Goal: Task Accomplishment & Management: Complete application form

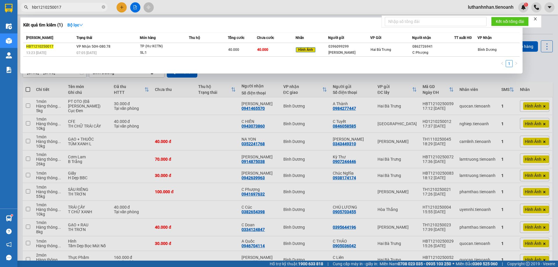
click at [63, 7] on input "hbt1210250017" at bounding box center [66, 7] width 69 height 6
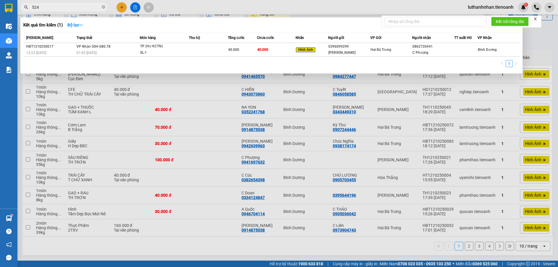
type input "5241"
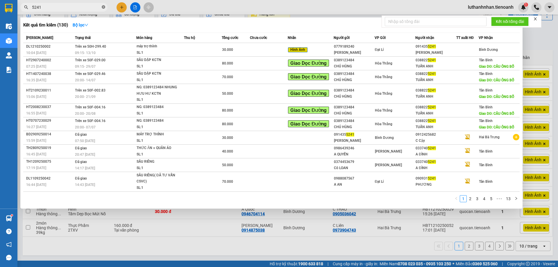
click at [103, 7] on icon "close-circle" at bounding box center [103, 6] width 3 height 3
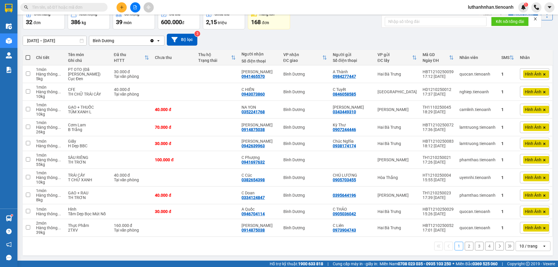
click at [203, 7] on div "Kết quả tìm kiếm ( 130 ) Bộ lọc Mã ĐH Trạng thái Món hàng Thu hộ Tổng cước Chưa…" at bounding box center [279, 7] width 558 height 15
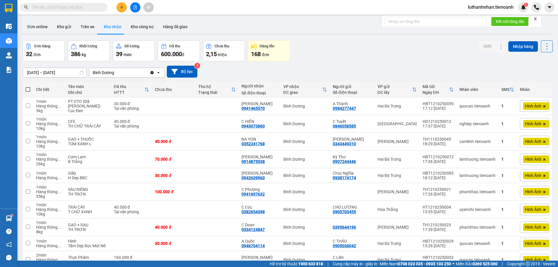
click at [60, 7] on input "text" at bounding box center [66, 7] width 69 height 6
click at [60, 6] on input "text" at bounding box center [66, 7] width 69 height 6
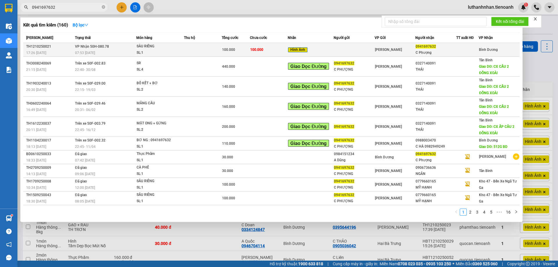
type input "0941697632"
click at [155, 50] on div "SL: 1" at bounding box center [159, 53] width 44 height 6
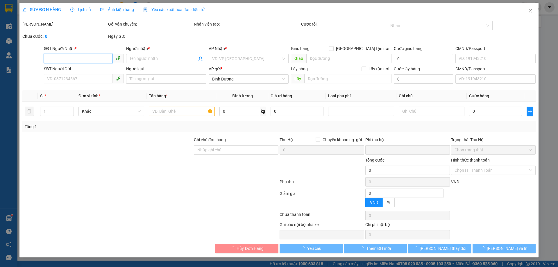
type input "0941697632"
type input "C Phượng"
type input "0"
type input "100.000"
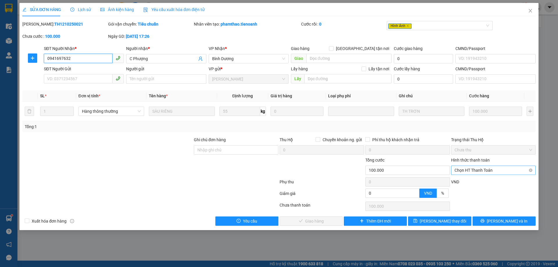
click at [487, 171] on span "Chọn HT Thanh Toán" at bounding box center [494, 170] width 78 height 9
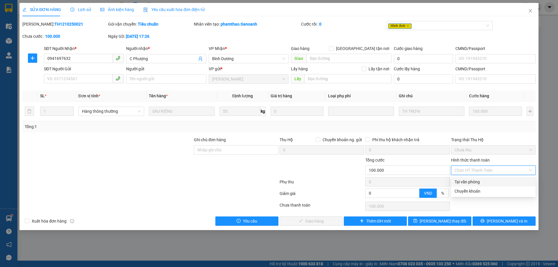
click at [481, 180] on div "Tại văn phòng" at bounding box center [494, 182] width 78 height 6
type input "0"
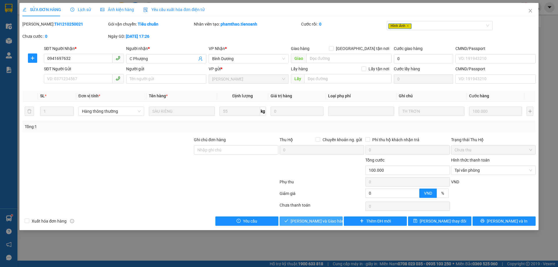
click at [327, 220] on span "[PERSON_NAME] và Giao hàng" at bounding box center [319, 221] width 56 height 6
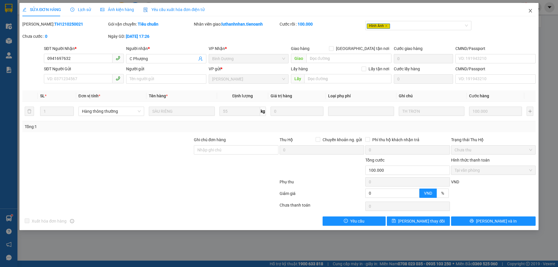
click at [531, 12] on icon "close" at bounding box center [530, 10] width 3 height 3
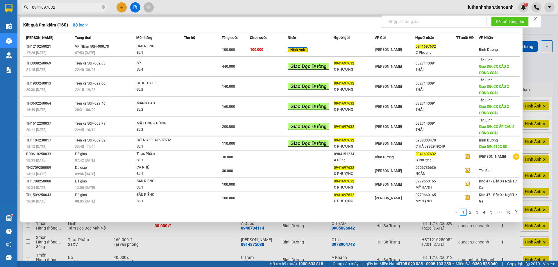
click at [81, 5] on input "0941697632" at bounding box center [66, 7] width 69 height 6
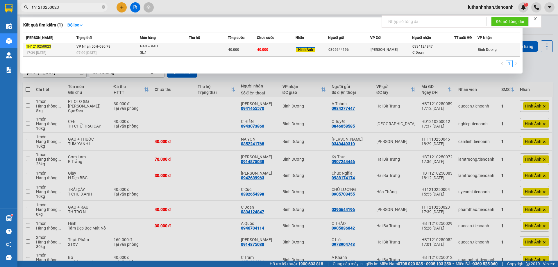
type input "th1210250023"
click at [117, 54] on div "07:09 [DATE]" at bounding box center [107, 53] width 63 height 6
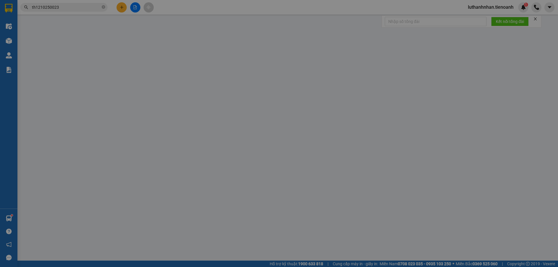
type input "0334124847"
type input "C Doan"
type input "0395644196"
type input "0"
type input "40.000"
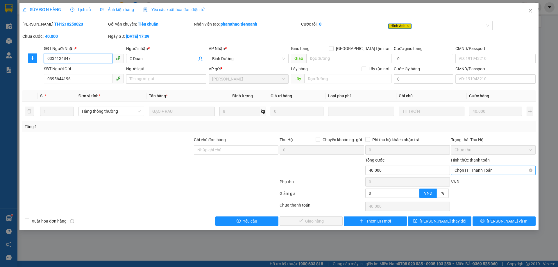
click at [486, 175] on div "Chọn HT Thanh Toán" at bounding box center [493, 170] width 85 height 9
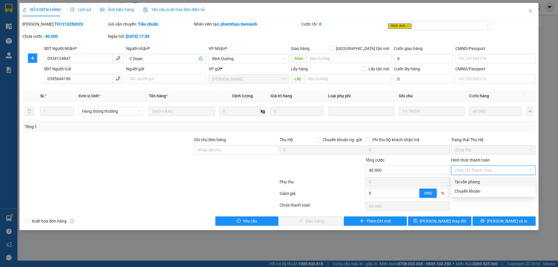
drag, startPoint x: 485, startPoint y: 181, endPoint x: 478, endPoint y: 181, distance: 7.3
click at [485, 181] on div "Tại văn phòng" at bounding box center [494, 182] width 78 height 6
type input "0"
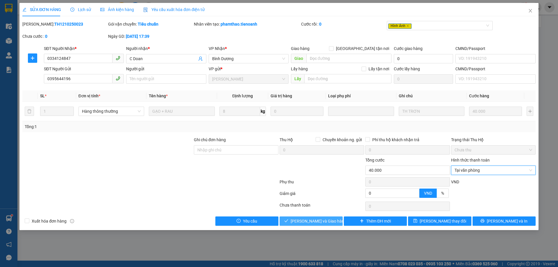
click at [331, 221] on button "[PERSON_NAME] và Giao hàng" at bounding box center [311, 221] width 63 height 9
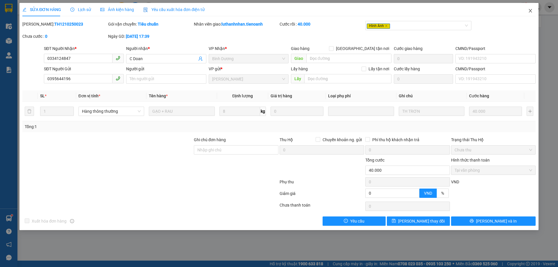
click at [531, 11] on icon "close" at bounding box center [530, 10] width 5 height 5
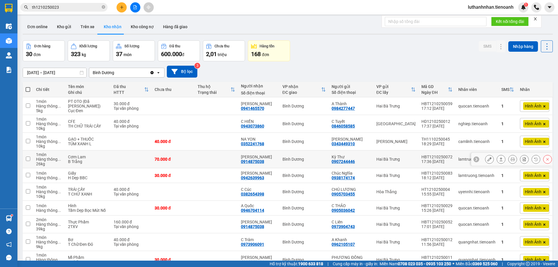
scroll to position [35, 0]
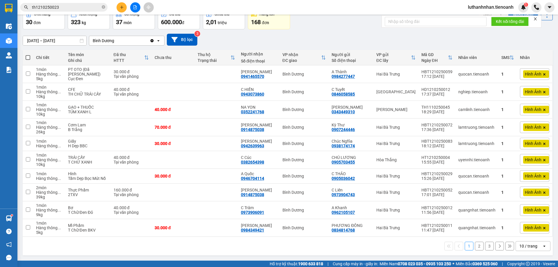
click at [80, 3] on span "th1210250023" at bounding box center [63, 7] width 87 height 9
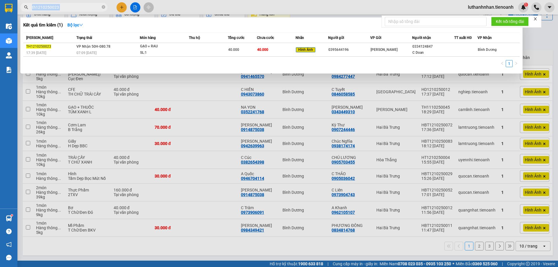
click at [80, 3] on span "th1210250023" at bounding box center [63, 7] width 87 height 9
click at [83, 6] on input "th1210250023" at bounding box center [66, 7] width 69 height 6
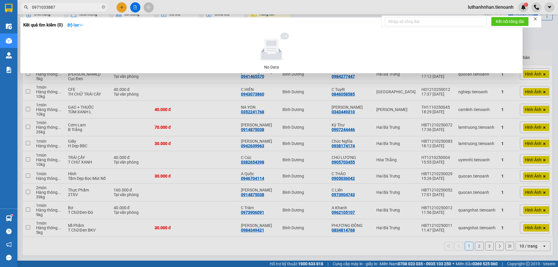
type input "0971033887"
click at [536, 247] on div at bounding box center [279, 133] width 558 height 267
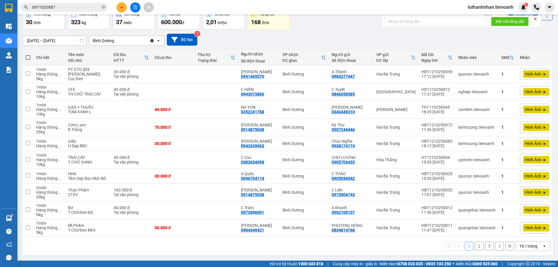
click at [536, 247] on div "10 / trang" at bounding box center [529, 246] width 26 height 9
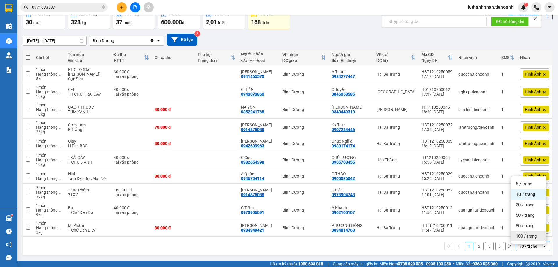
click at [526, 233] on span "100 / trang" at bounding box center [526, 236] width 21 height 6
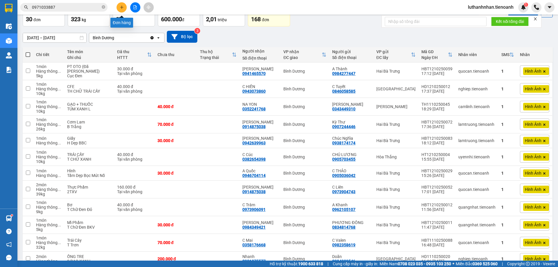
click at [121, 9] on icon "plus" at bounding box center [122, 7] width 4 height 4
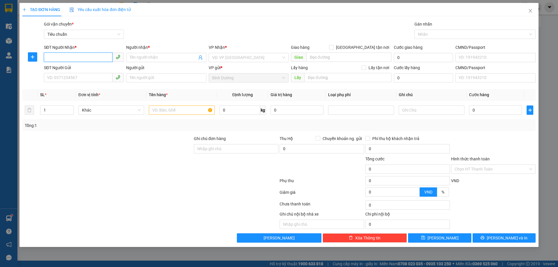
click at [84, 55] on input "SĐT Người Nhận *" at bounding box center [78, 57] width 69 height 9
type input "0906458858"
click at [72, 69] on div "0906458858 - A Tân" at bounding box center [83, 69] width 73 height 6
type input "A Tân"
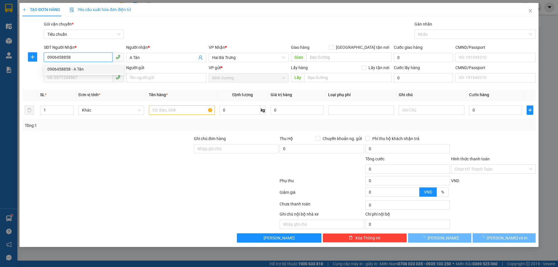
type input "140.000"
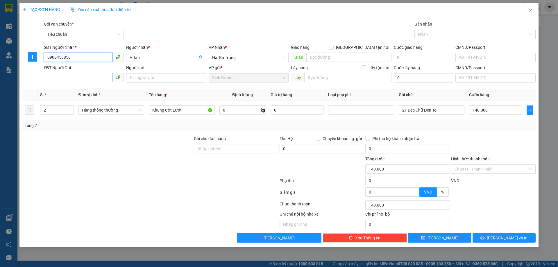
type input "0906458858"
click at [75, 78] on input "SĐT Người Gửi" at bounding box center [78, 77] width 69 height 9
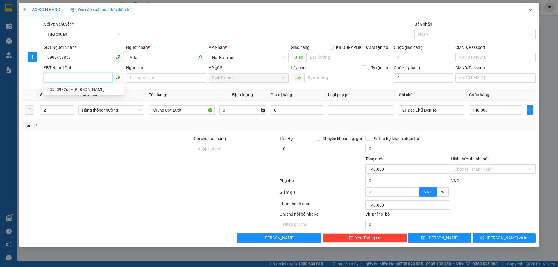
click at [75, 78] on input "SĐT Người Gửi" at bounding box center [78, 77] width 69 height 9
type input "0342132268"
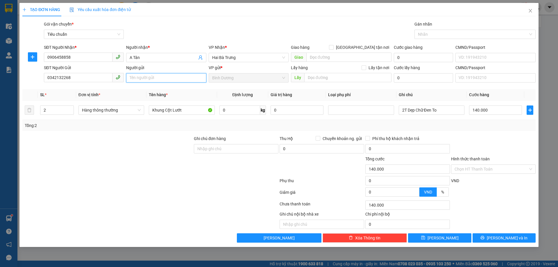
click at [159, 80] on input "Người gửi" at bounding box center [166, 77] width 80 height 9
click at [83, 152] on div at bounding box center [107, 145] width 171 height 20
click at [139, 78] on input "A Ngiêm" at bounding box center [166, 77] width 80 height 9
type input "A Nghiêm"
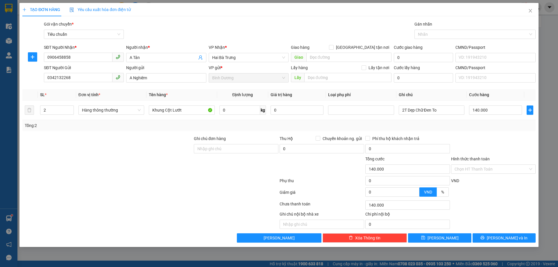
click at [91, 160] on div at bounding box center [107, 166] width 171 height 20
type input "1"
click at [69, 112] on span "down" at bounding box center [70, 111] width 3 height 3
click at [161, 110] on input "Khung Cột Lướt" at bounding box center [182, 109] width 66 height 9
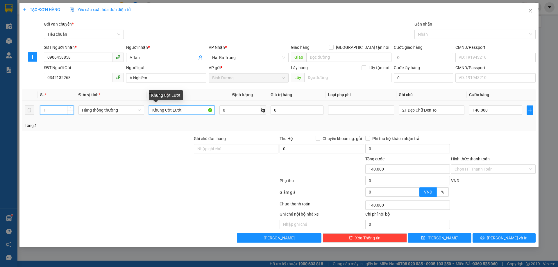
type input "0"
click at [180, 110] on input "Khung Cột Lướt" at bounding box center [182, 109] width 66 height 9
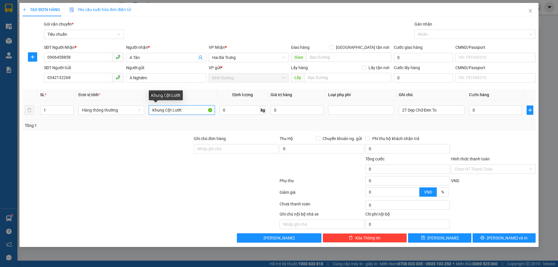
click at [180, 110] on input "Khung Cột Lướt" at bounding box center [182, 109] width 66 height 9
click at [182, 112] on input "Khung Cột Lướt" at bounding box center [182, 109] width 66 height 9
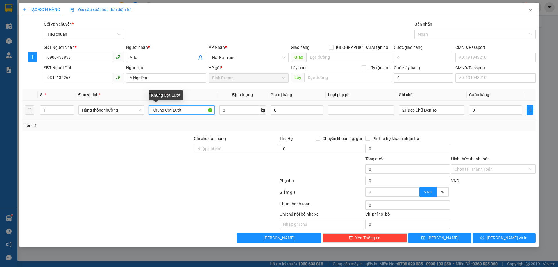
click at [182, 112] on input "Khung Cột Lướt" at bounding box center [182, 109] width 66 height 9
click at [255, 125] on div "Tổng: 1" at bounding box center [279, 125] width 509 height 6
click at [169, 110] on input "Khung Cột Lướt" at bounding box center [182, 109] width 66 height 9
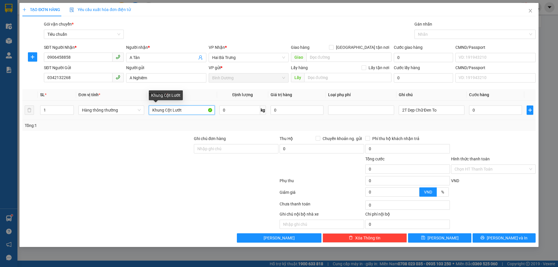
click at [169, 110] on input "Khung Cột Lướt" at bounding box center [182, 109] width 66 height 9
type input "LƯỚI"
click at [196, 126] on div "Tổng: 1" at bounding box center [120, 125] width 191 height 6
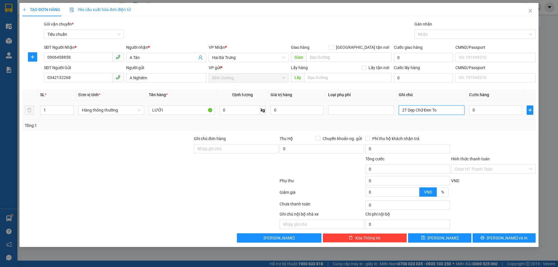
click at [412, 110] on input "2T Dẹp Chữ Đen To" at bounding box center [432, 109] width 66 height 9
click at [413, 110] on input "2T Dẹp Chữ Đen To" at bounding box center [432, 109] width 66 height 9
type input "T CHỮ ĐEN"
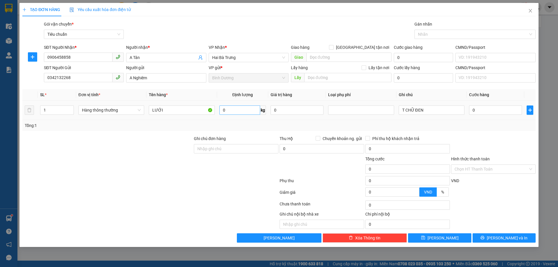
click at [226, 117] on td "0 kg" at bounding box center [242, 110] width 51 height 19
click at [232, 112] on input "0" at bounding box center [239, 109] width 41 height 9
type input "24"
click at [244, 124] on div "Tổng: 1" at bounding box center [279, 125] width 509 height 6
type input "60.000"
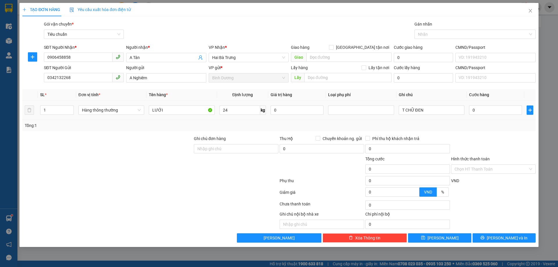
type input "60.000"
click at [477, 112] on input "60.000" at bounding box center [495, 109] width 53 height 9
type input "7"
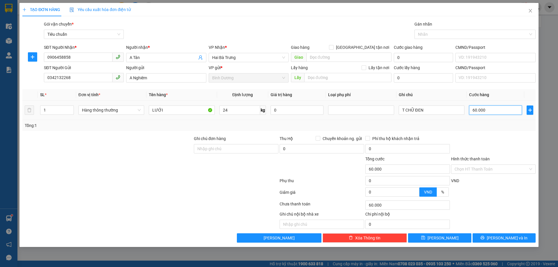
type input "7"
type input "70"
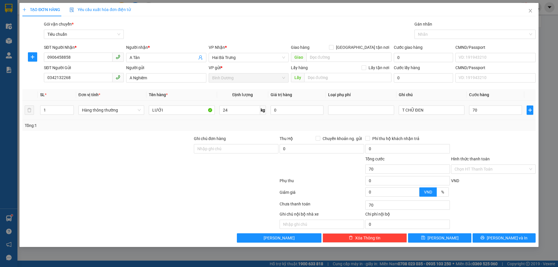
type input "70.000"
click at [487, 130] on div "Tổng: 1" at bounding box center [278, 125] width 513 height 11
click at [521, 238] on button "[PERSON_NAME] và In" at bounding box center [504, 237] width 63 height 9
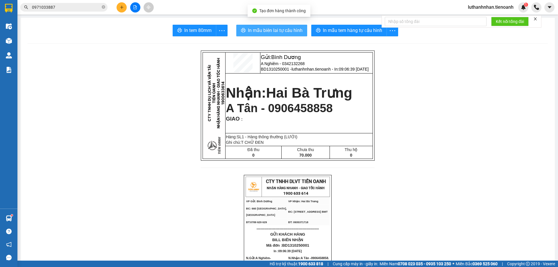
click at [285, 30] on span "In mẫu biên lai tự cấu hình" at bounding box center [275, 30] width 55 height 7
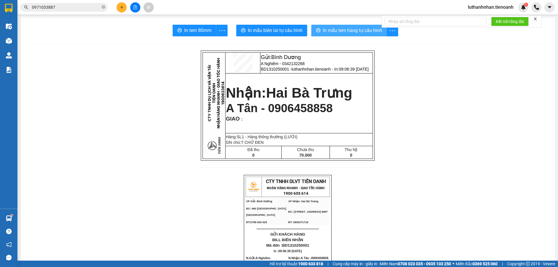
click at [354, 30] on span "In mẫu tem hàng tự cấu hình" at bounding box center [352, 30] width 59 height 7
click at [57, 7] on input "0971033887" at bounding box center [66, 7] width 69 height 6
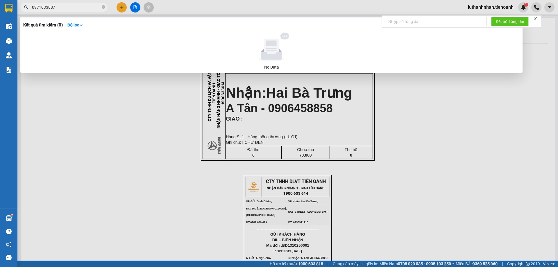
click at [57, 7] on input "0971033887" at bounding box center [66, 7] width 69 height 6
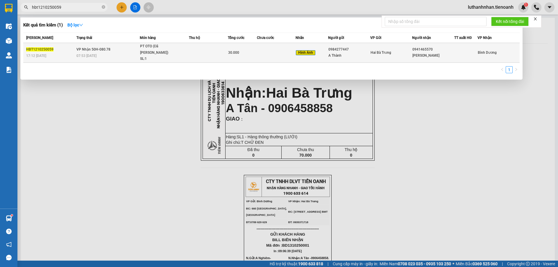
type input "hbt1210250059"
click at [172, 49] on div "PT OTO (Đã [PERSON_NAME])" at bounding box center [162, 49] width 44 height 12
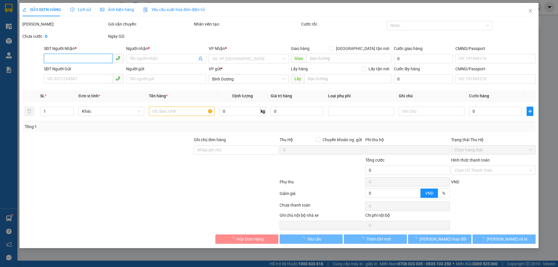
type input "0941465570"
type input "[PERSON_NAME]"
type input "0984277447"
type input "A Thành"
type input "0"
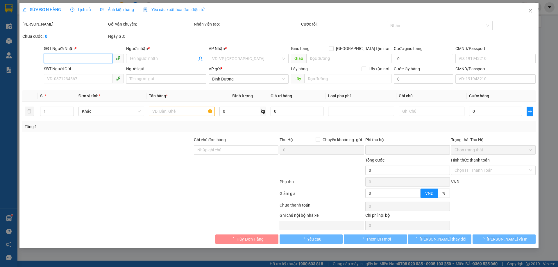
type input "30.000"
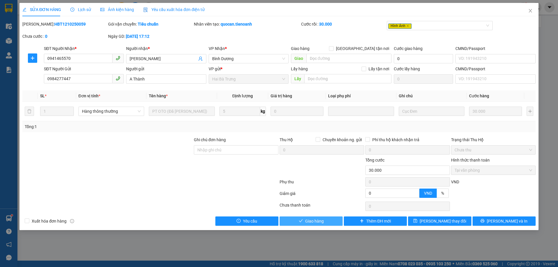
click at [316, 220] on span "Giao hàng" at bounding box center [314, 221] width 19 height 6
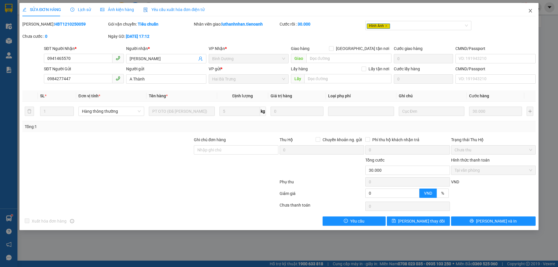
click at [529, 12] on icon "close" at bounding box center [530, 10] width 5 height 5
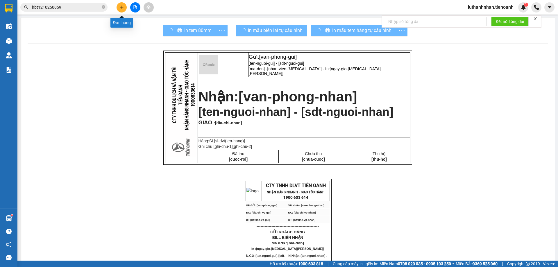
click at [121, 6] on icon "plus" at bounding box center [122, 7] width 4 height 4
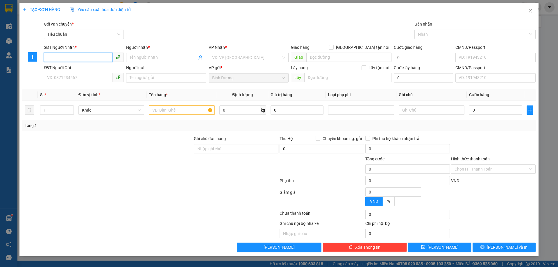
click at [94, 57] on input "SĐT Người Nhận *" at bounding box center [78, 57] width 69 height 9
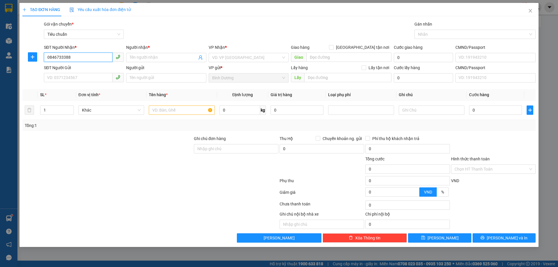
click at [55, 56] on input "0846733388" at bounding box center [78, 57] width 69 height 9
type input "0846733388"
click at [135, 58] on input "Người nhận *" at bounding box center [163, 57] width 67 height 6
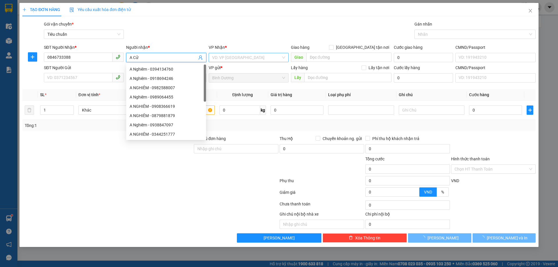
type input "A Cử"
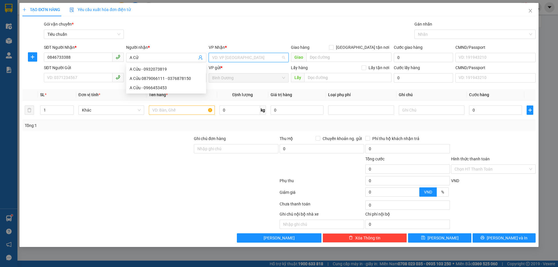
click at [254, 57] on input "search" at bounding box center [246, 57] width 69 height 9
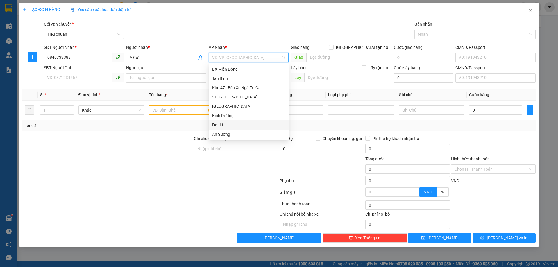
click at [229, 123] on div "Đạt Lí" at bounding box center [248, 125] width 73 height 6
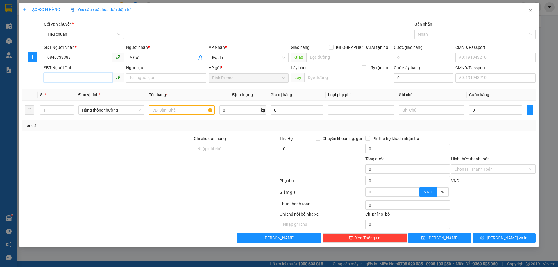
click at [67, 75] on input "SĐT Người Gửi" at bounding box center [78, 77] width 69 height 9
type input "0986694936"
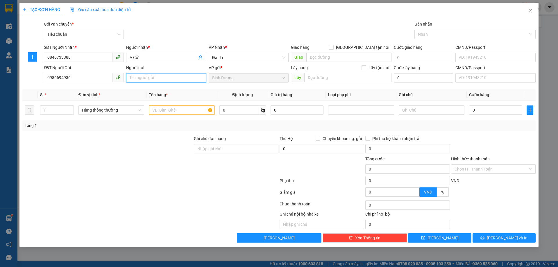
click at [142, 80] on input "Người gửi" at bounding box center [166, 77] width 80 height 9
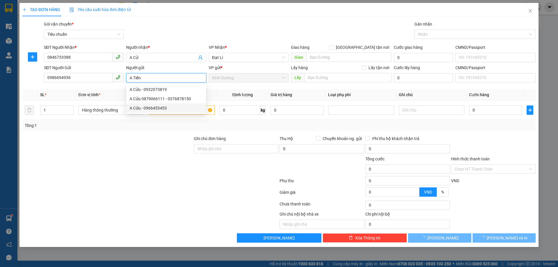
type input "A Tiến"
click at [94, 148] on div at bounding box center [107, 145] width 171 height 20
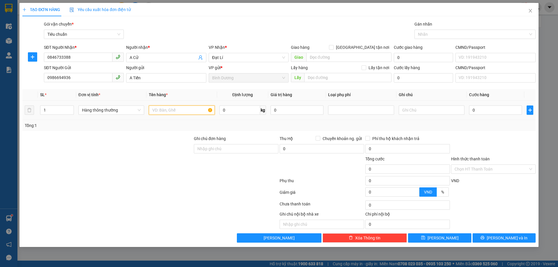
click at [160, 106] on input "text" at bounding box center [182, 109] width 66 height 9
click at [168, 110] on input "text" at bounding box center [182, 109] width 66 height 9
click at [167, 110] on input "text" at bounding box center [182, 109] width 66 height 9
type input "D"
drag, startPoint x: 169, startPoint y: 109, endPoint x: 193, endPoint y: 109, distance: 23.5
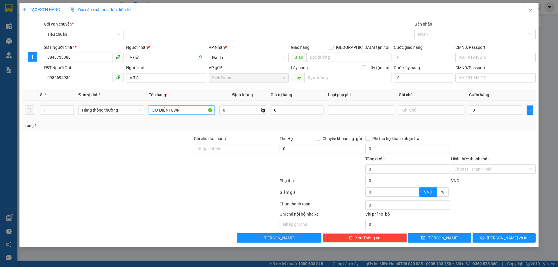
click at [193, 109] on input "ĐỒ ĐIỆNTUWR" at bounding box center [182, 109] width 66 height 9
type input "ĐỒ ĐIỆN TỬ"
click at [106, 128] on div "Tổng: 1" at bounding box center [120, 125] width 191 height 6
click at [418, 110] on input "text" at bounding box center [432, 109] width 66 height 9
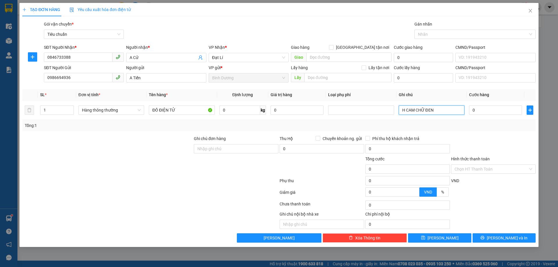
type input "H CAM CHỮ ĐEN"
drag, startPoint x: 505, startPoint y: 131, endPoint x: 497, endPoint y: 125, distance: 10.6
click at [503, 131] on div "Tổng: 1" at bounding box center [278, 125] width 513 height 11
click at [492, 113] on input "0" at bounding box center [495, 109] width 53 height 9
type input "3"
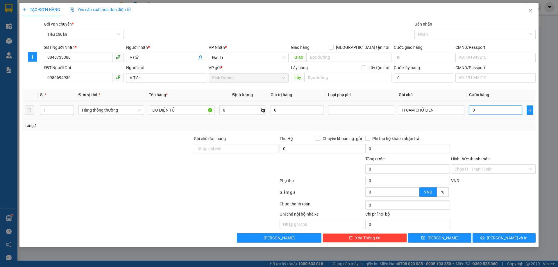
type input "3"
type input "30"
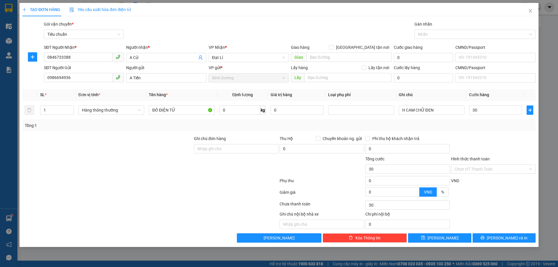
type input "30.000"
click at [494, 136] on div at bounding box center [493, 145] width 86 height 20
click at [505, 238] on span "[PERSON_NAME] và In" at bounding box center [507, 238] width 41 height 6
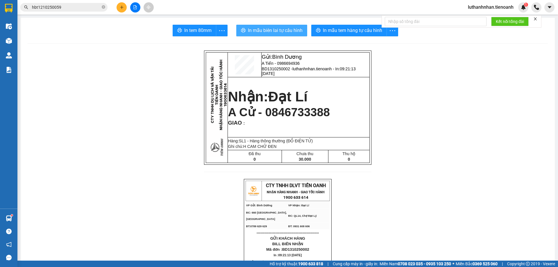
click at [265, 30] on span "In mẫu biên lai tự cấu hình" at bounding box center [275, 30] width 55 height 7
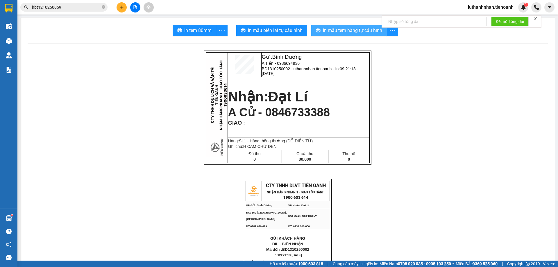
click at [369, 30] on span "In mẫu tem hàng tự cấu hình" at bounding box center [352, 30] width 59 height 7
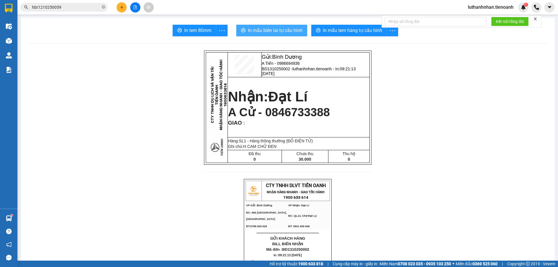
click at [273, 32] on span "In mẫu biên lai tự cấu hình" at bounding box center [275, 30] width 55 height 7
